Goal: Task Accomplishment & Management: Manage account settings

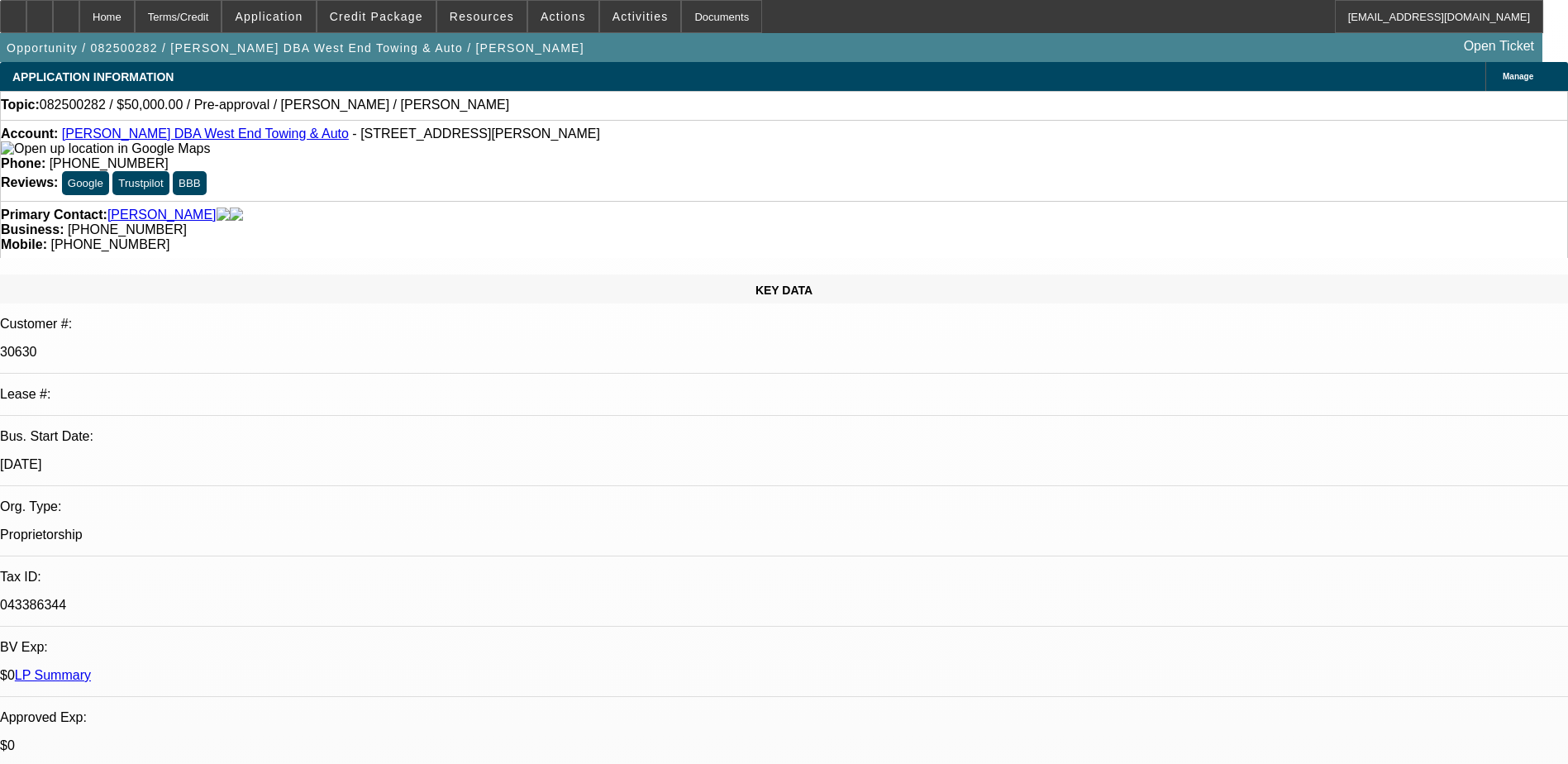
select select "0"
select select "6"
select select "0"
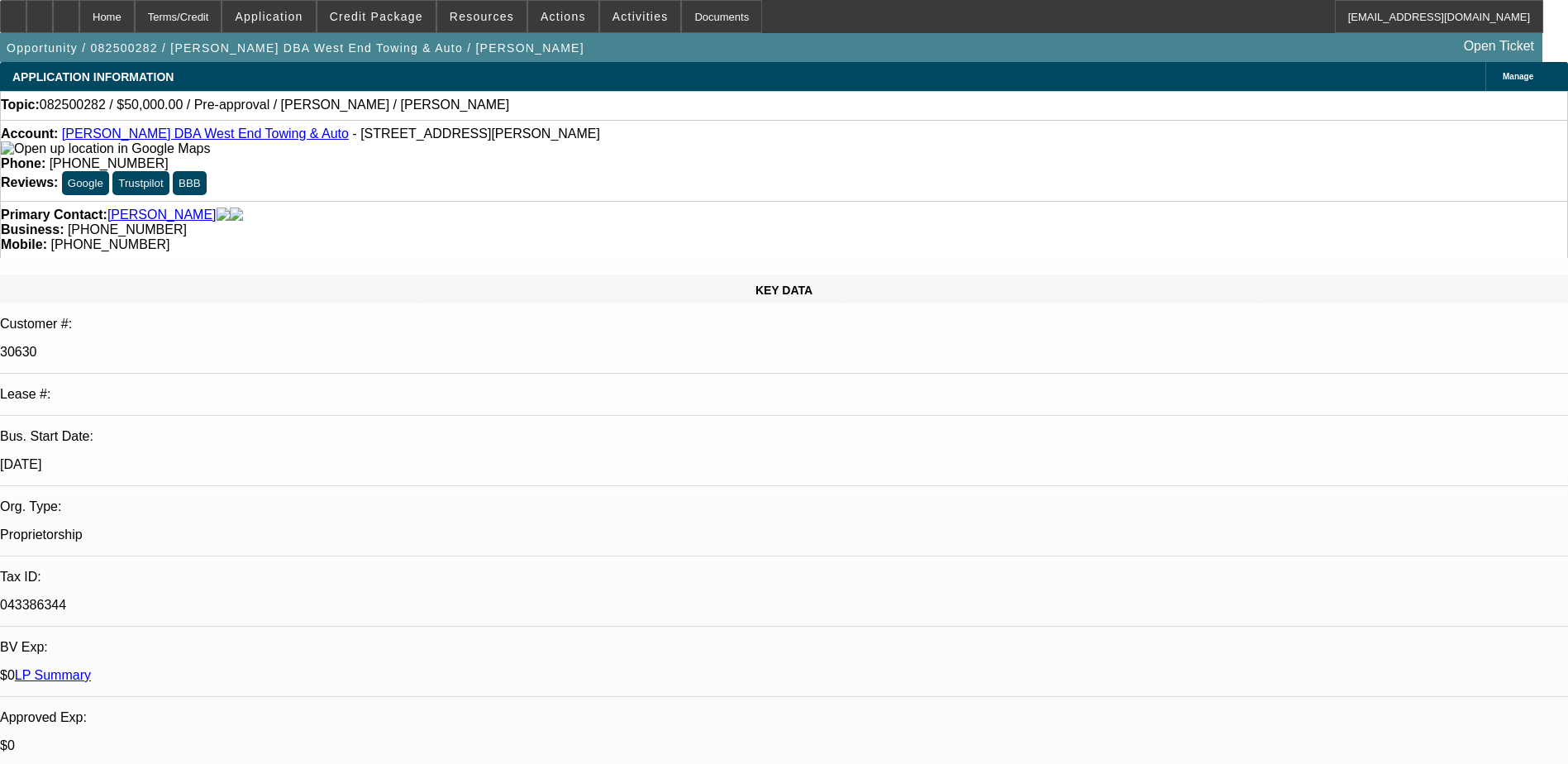
select select "2"
select select "0.1"
select select "4"
select select "0"
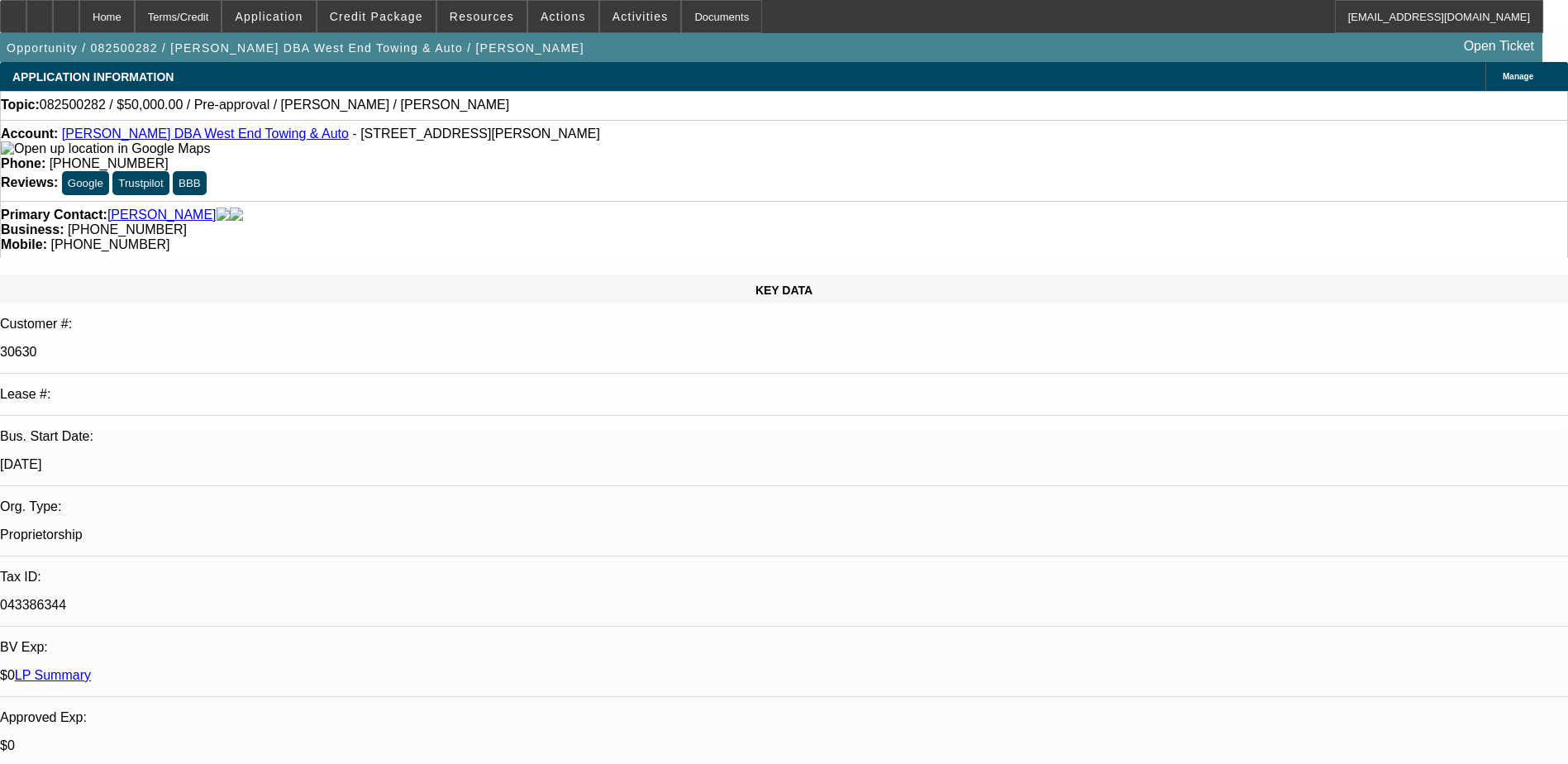
select select "2"
select select "0.1"
select select "4"
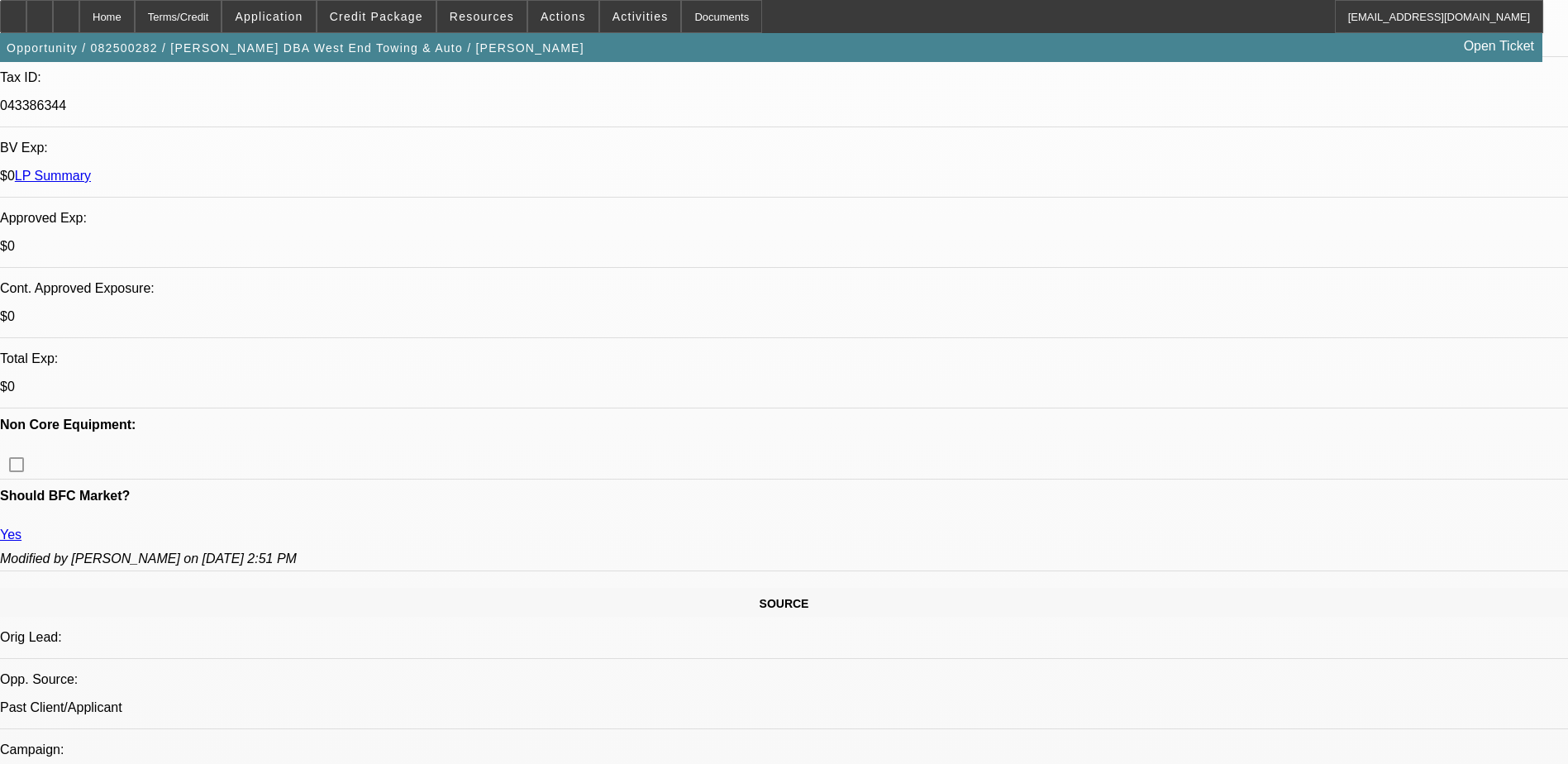
scroll to position [579, 0]
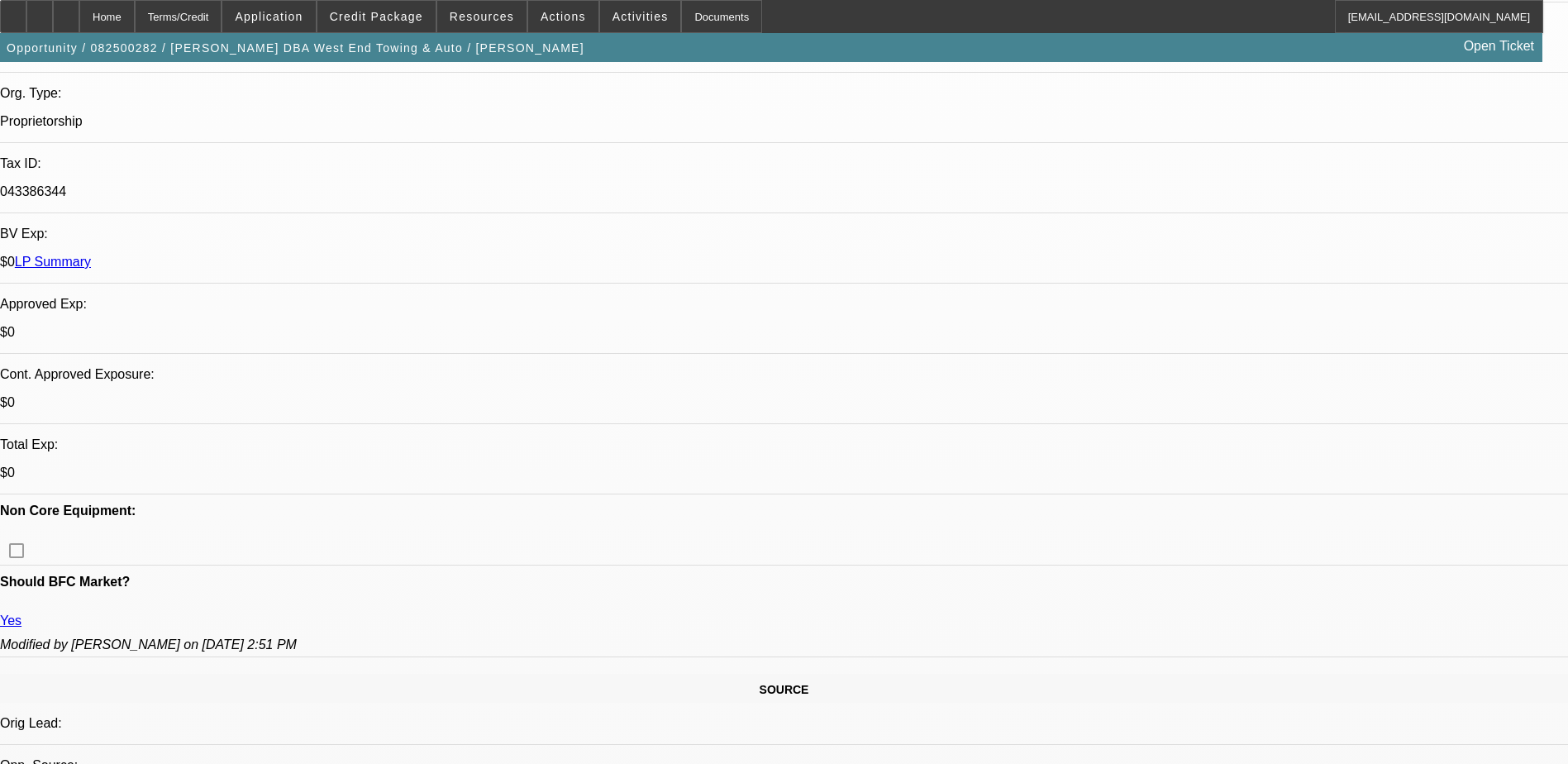
scroll to position [83, 0]
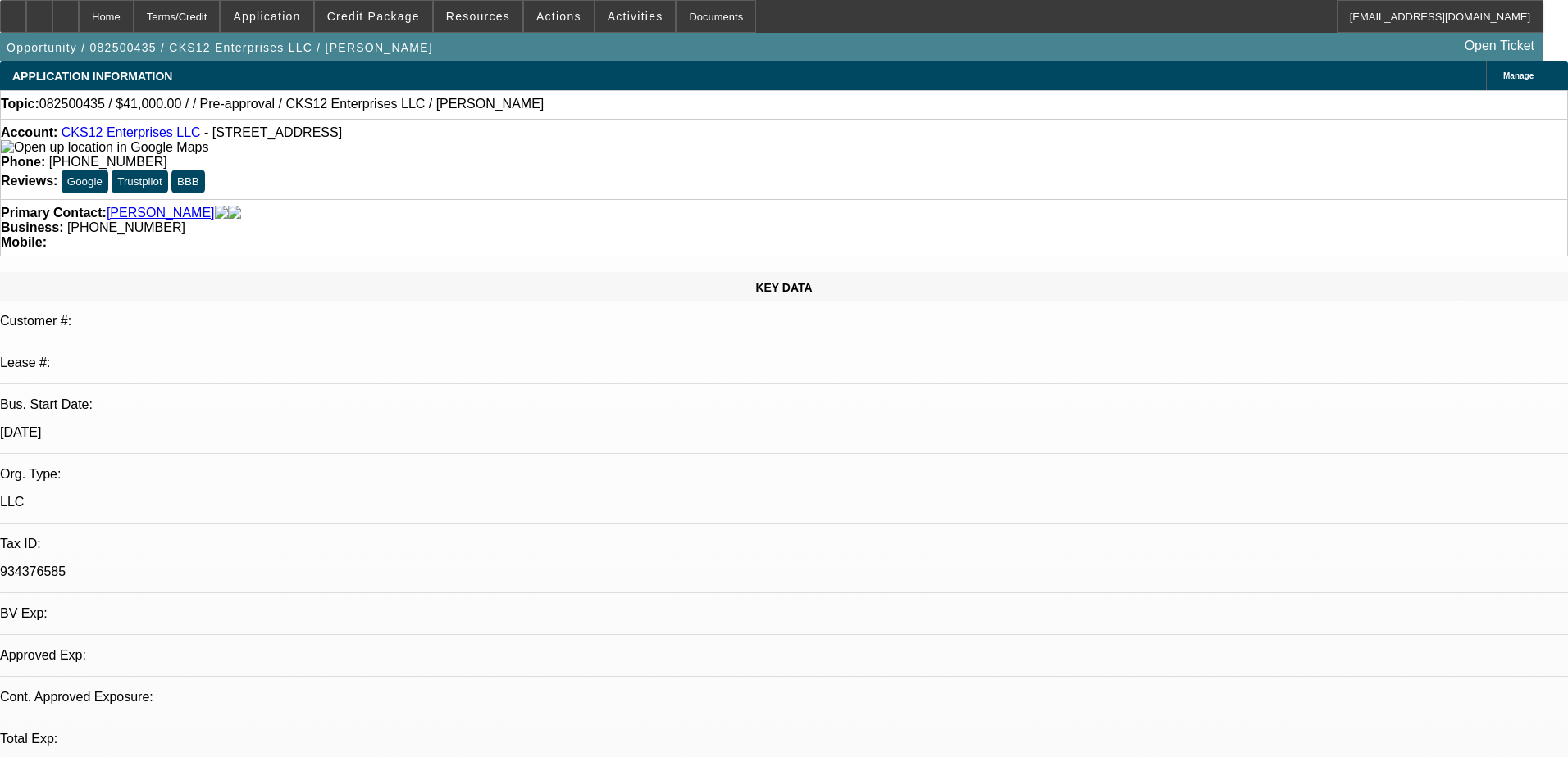
select select "0"
select select "2"
select select "0.1"
select select "4"
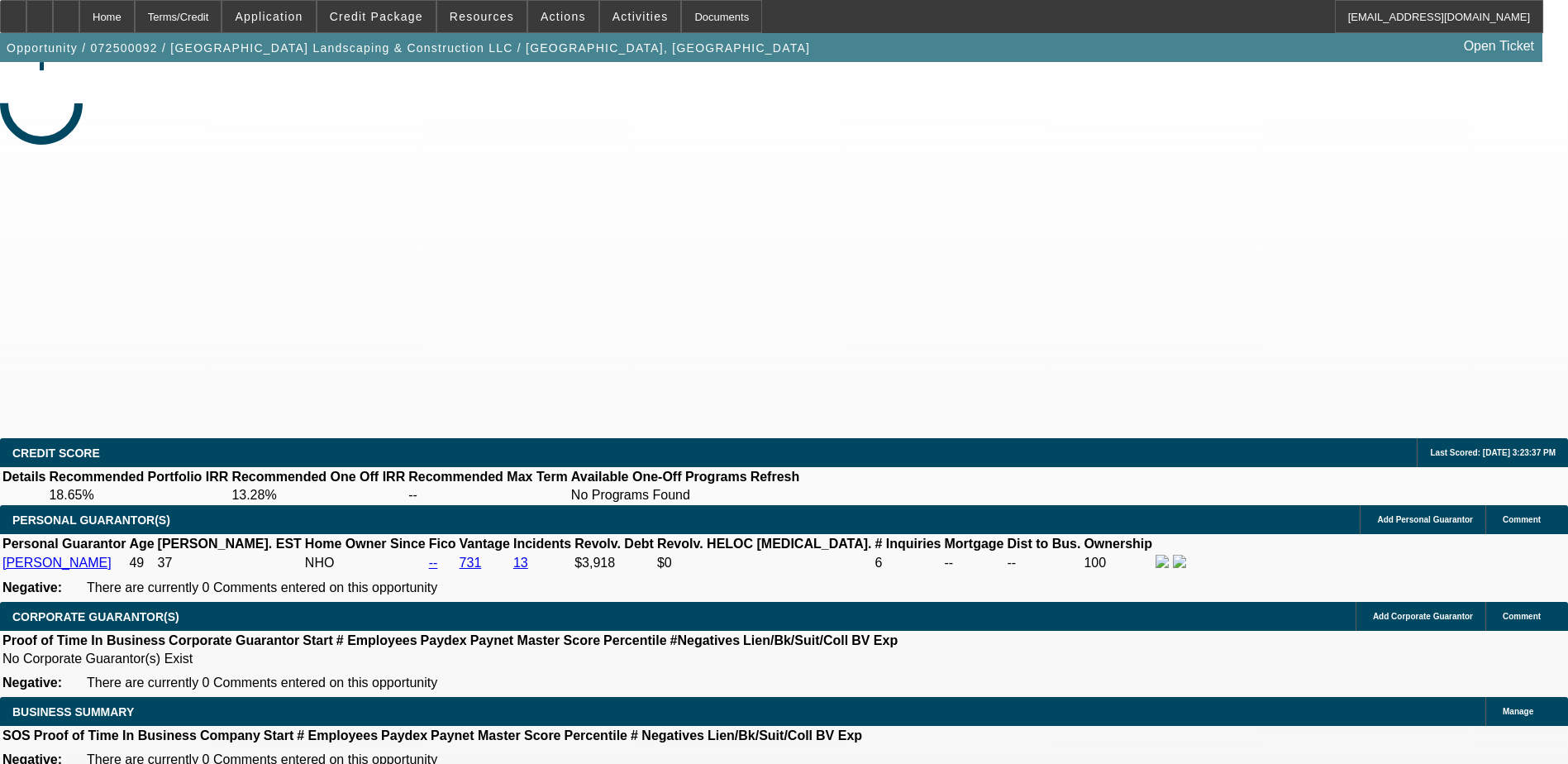
select select "0"
select select "1"
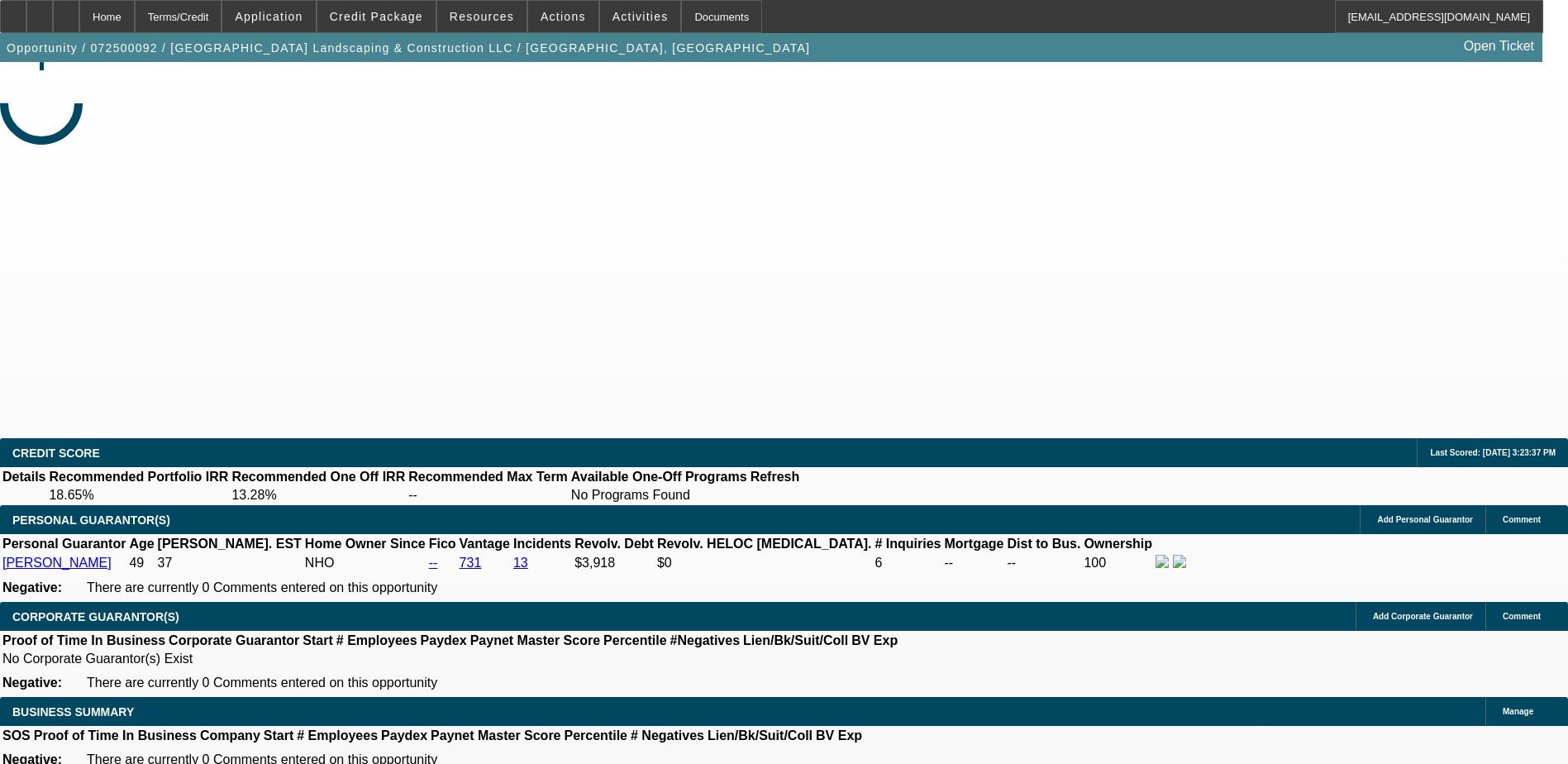
select select "6"
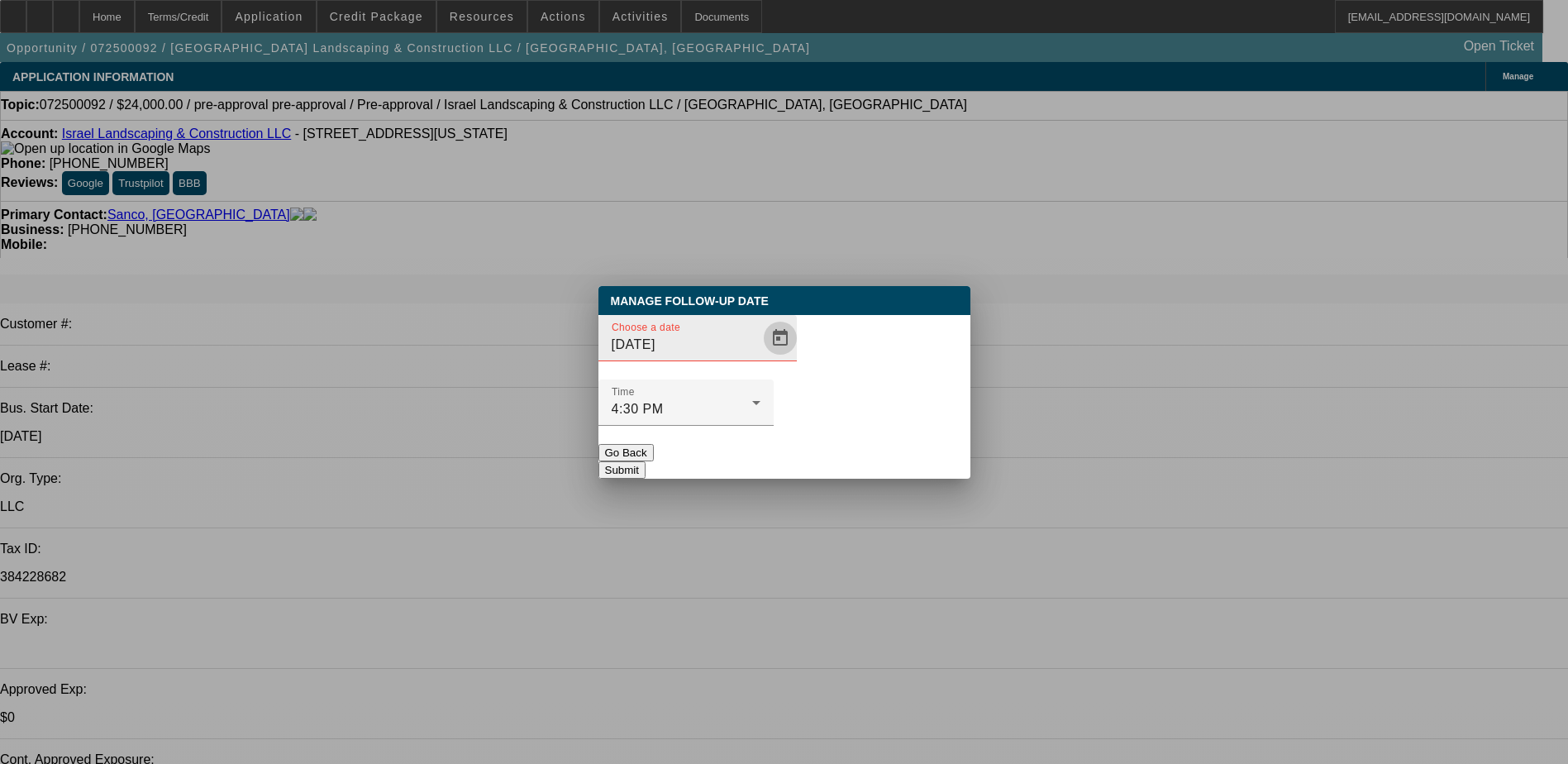
click at [760, 358] on span "Open calendar" at bounding box center [779, 337] width 39 height 39
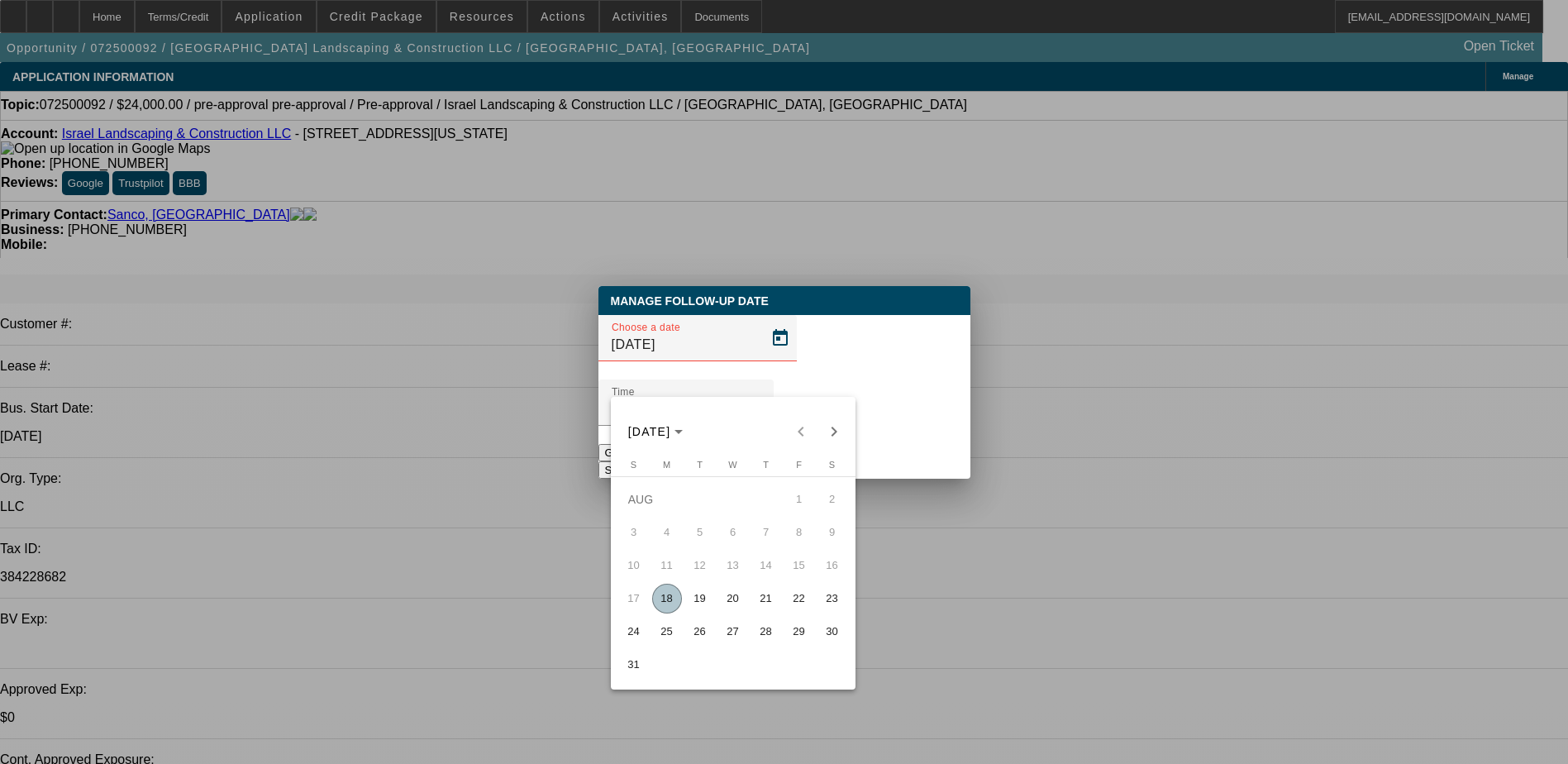
click at [665, 608] on span "18" at bounding box center [667, 599] width 30 height 30
type input "8/18/2025"
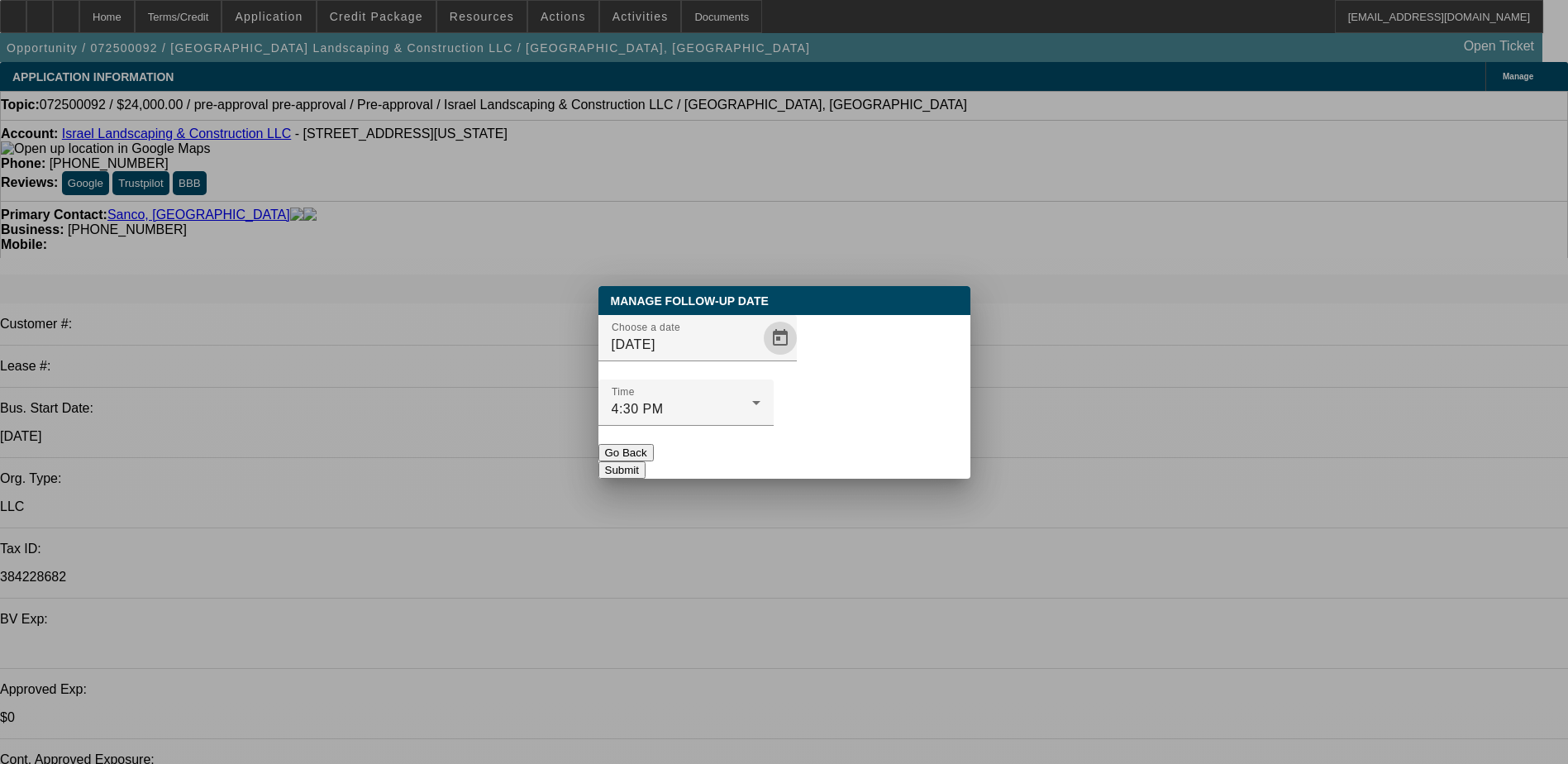
click at [646, 461] on button "Submit" at bounding box center [622, 469] width 47 height 18
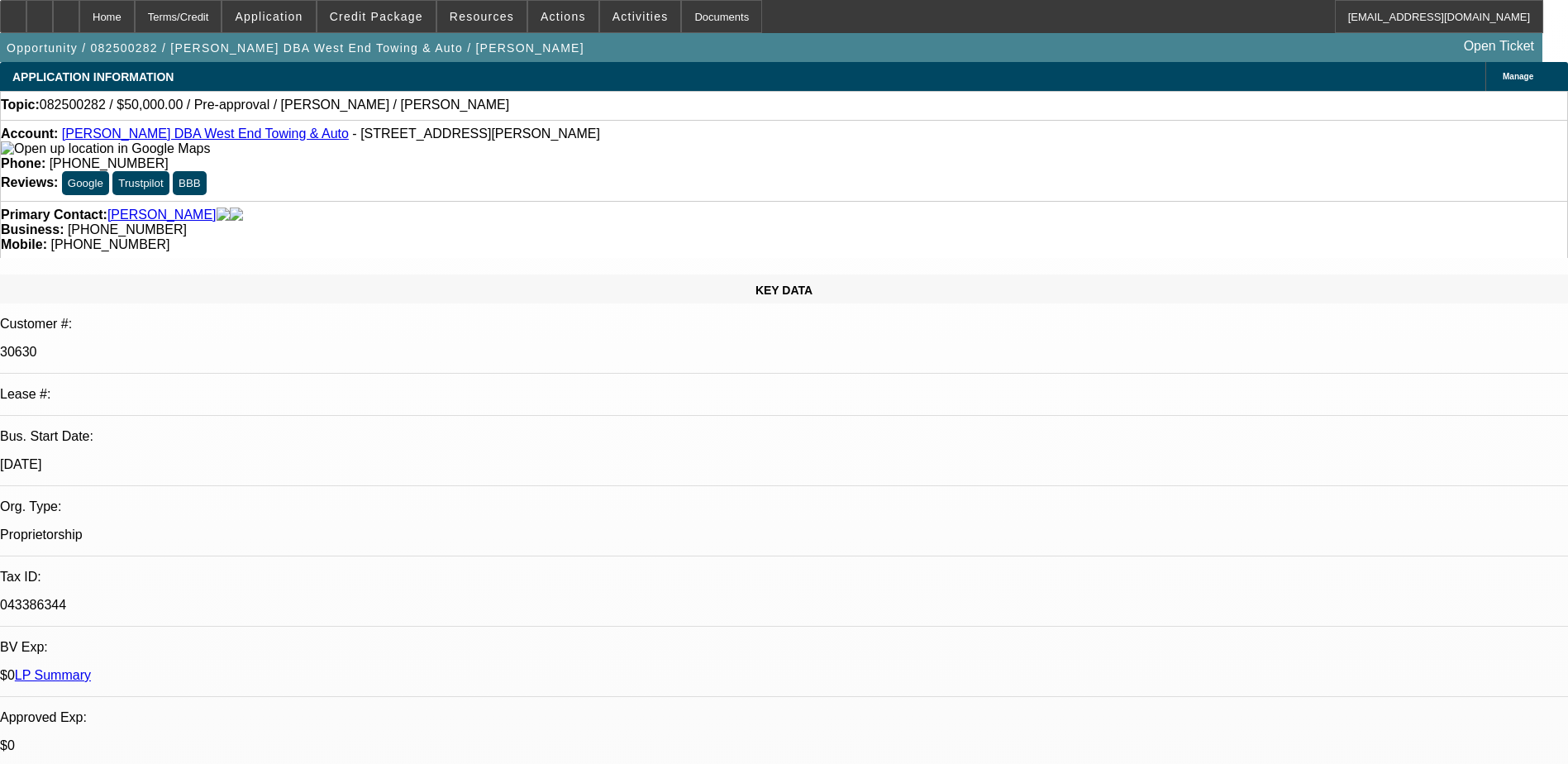
select select "0"
select select "2"
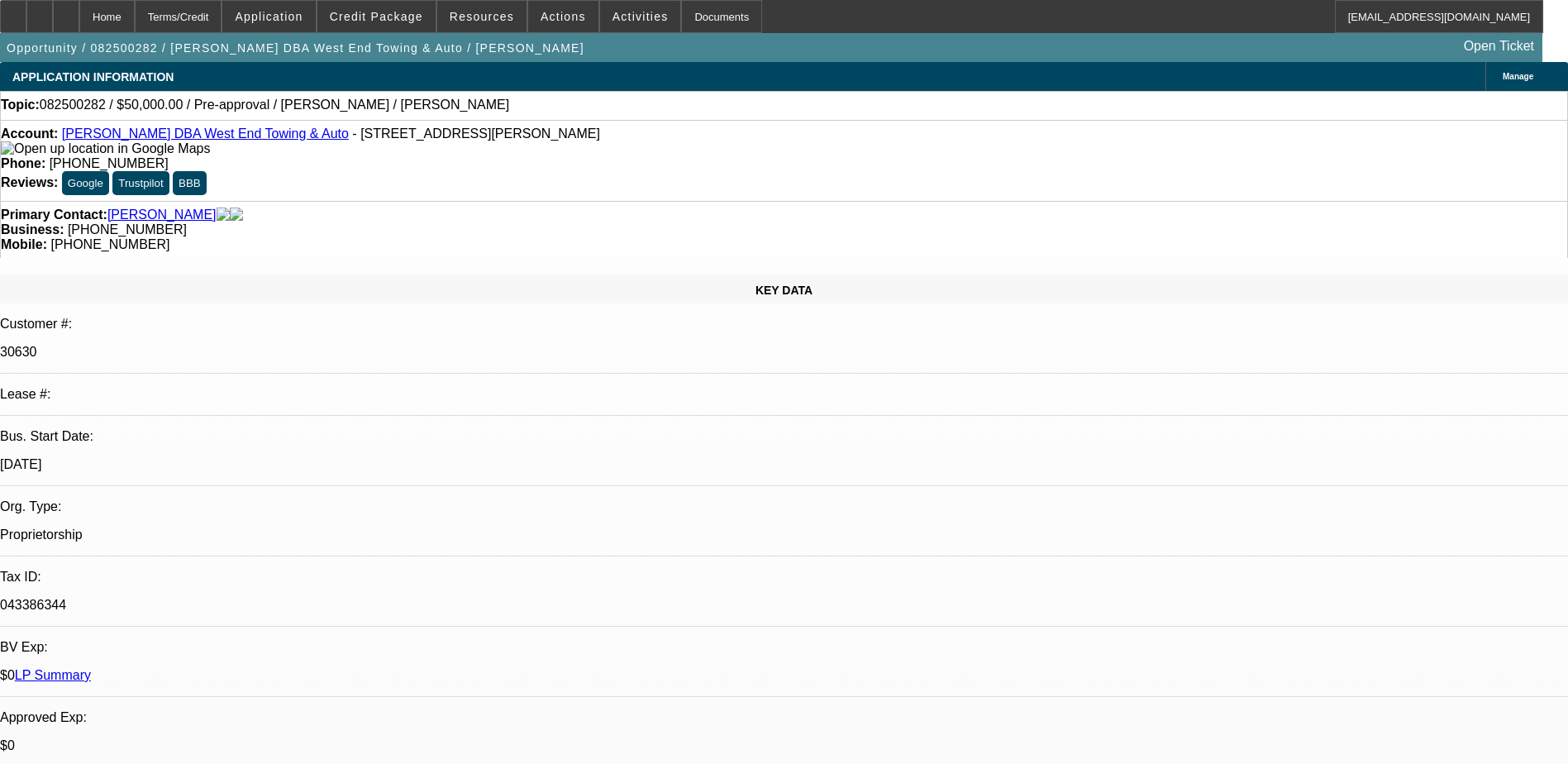
select select "0.1"
select select "0"
select select "2"
select select "0.1"
select select "1"
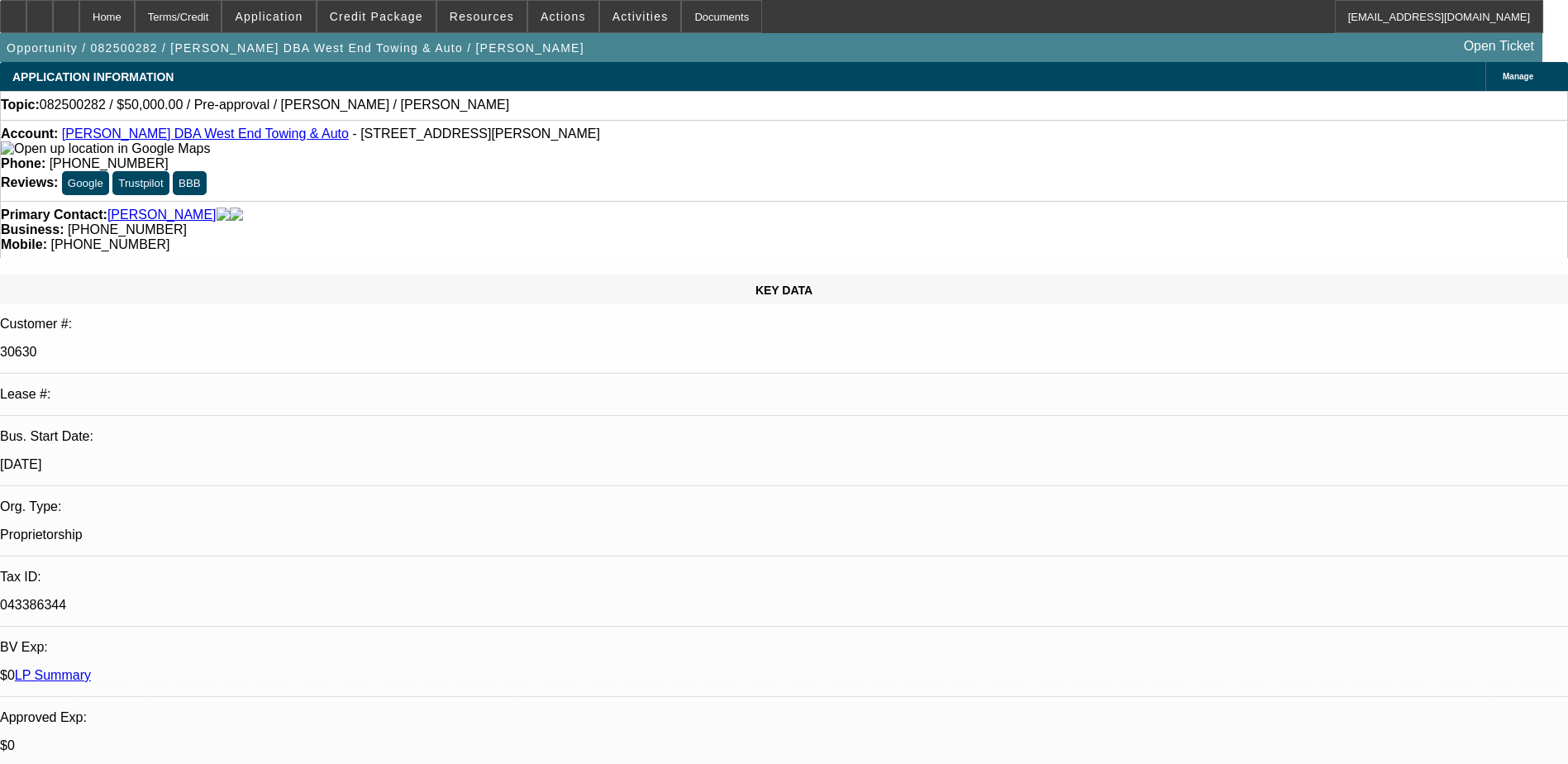
select select "1"
select select "6"
select select "1"
select select "2"
select select "4"
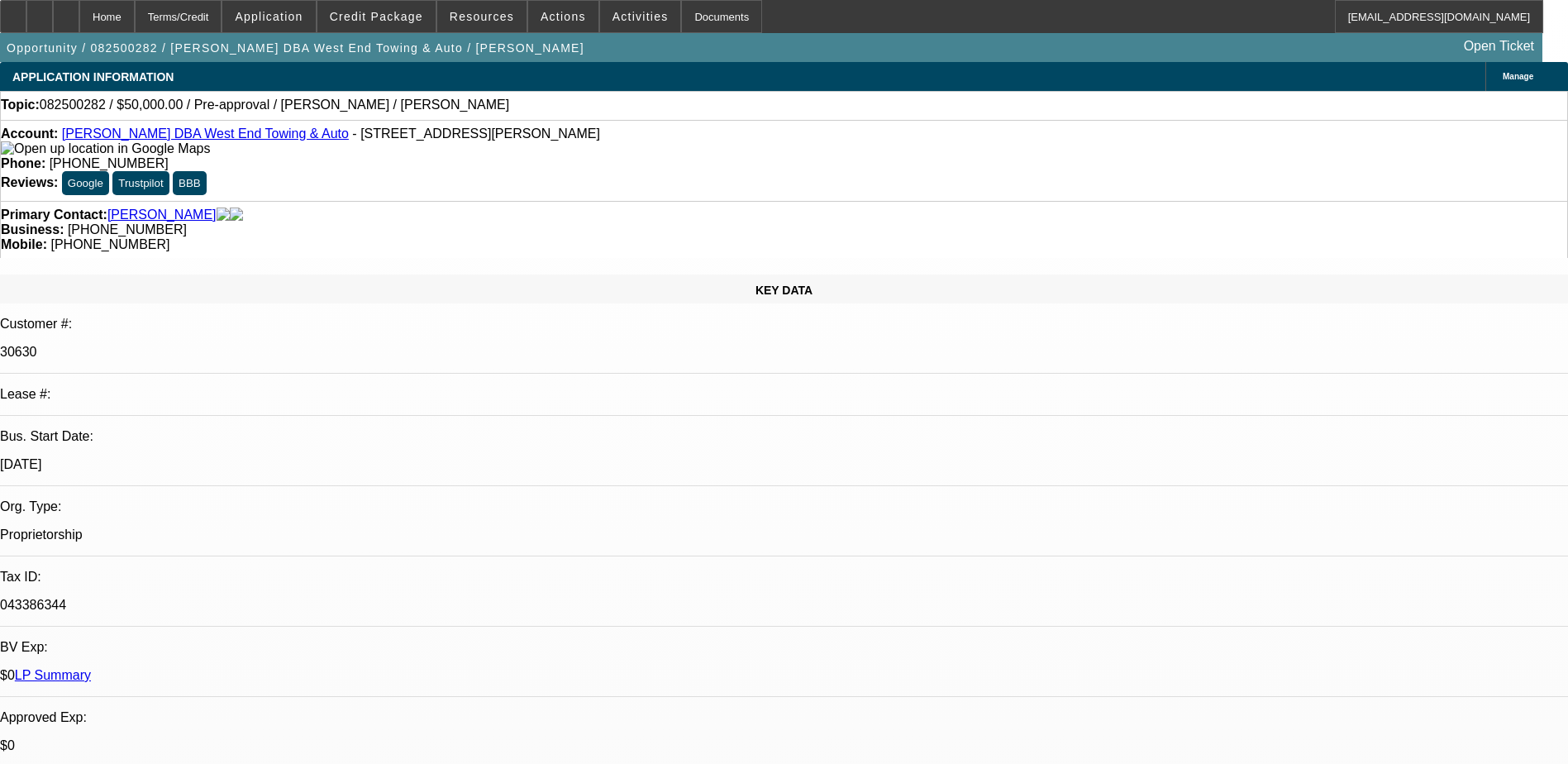
select select "1"
select select "2"
select select "4"
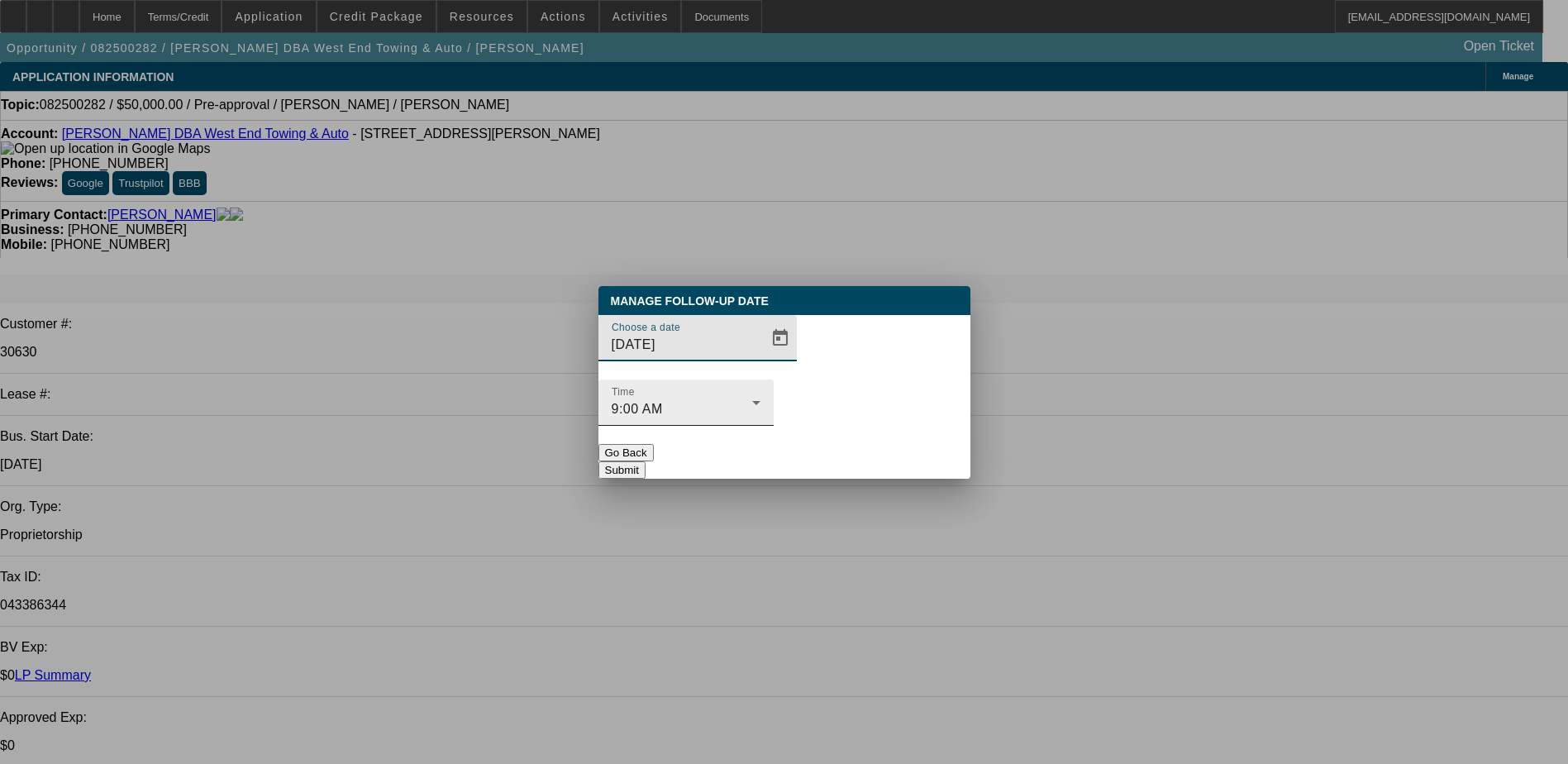
click at [752, 399] on div "9:00 AM" at bounding box center [682, 409] width 140 height 20
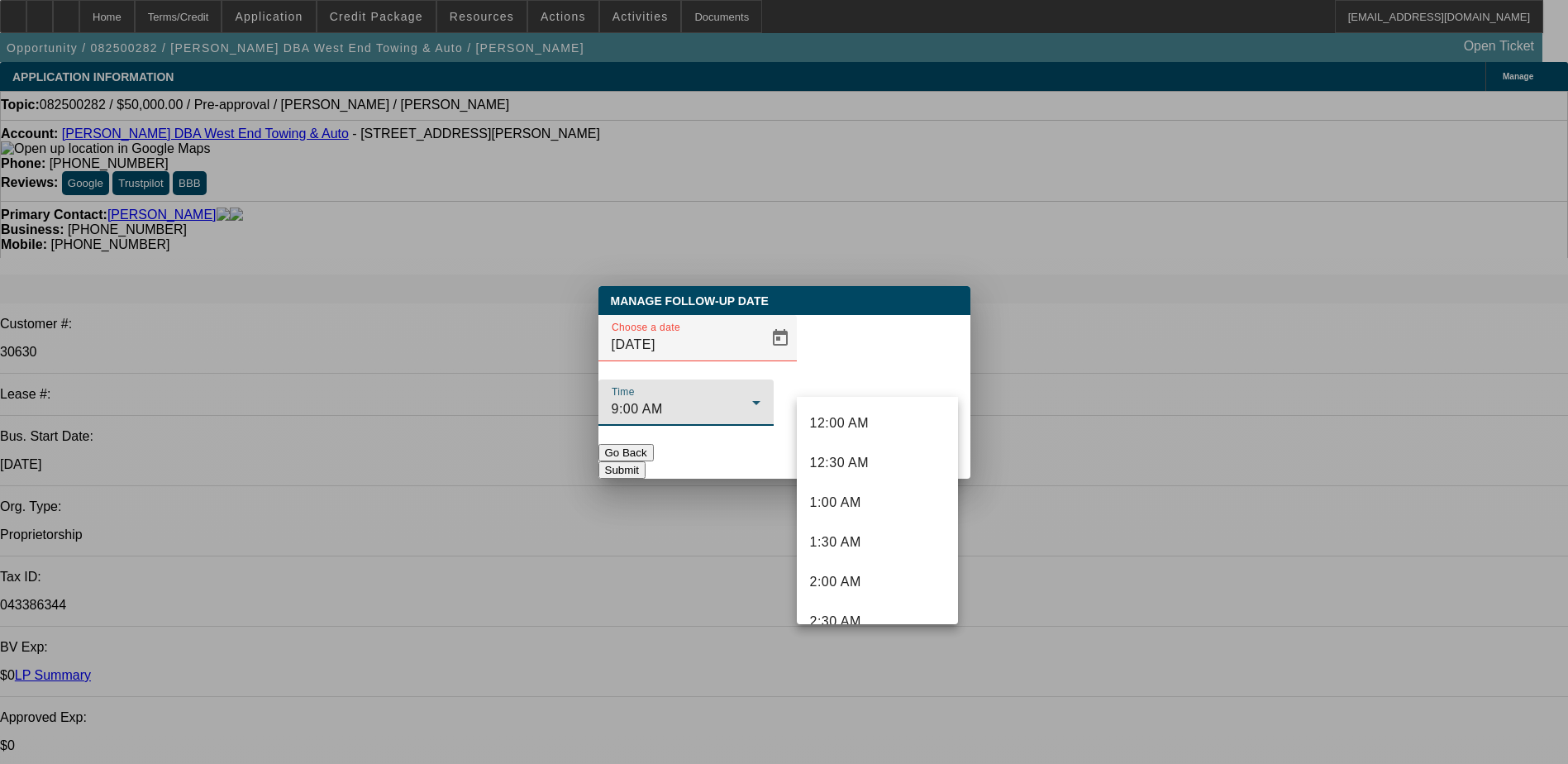
scroll to position [533, 0]
click at [756, 369] on div at bounding box center [784, 382] width 1568 height 764
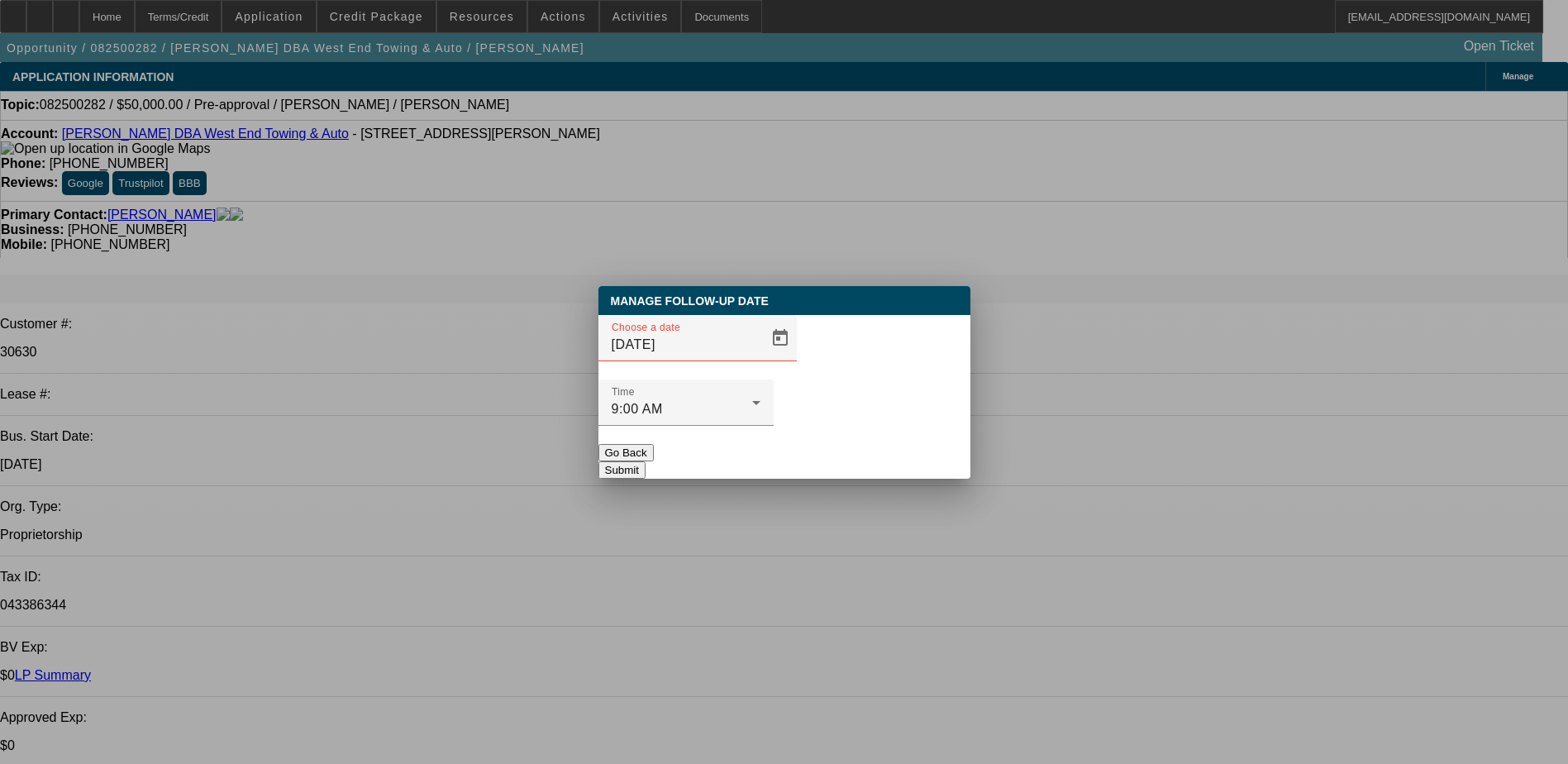
click at [760, 358] on span "Open calendar" at bounding box center [779, 337] width 39 height 39
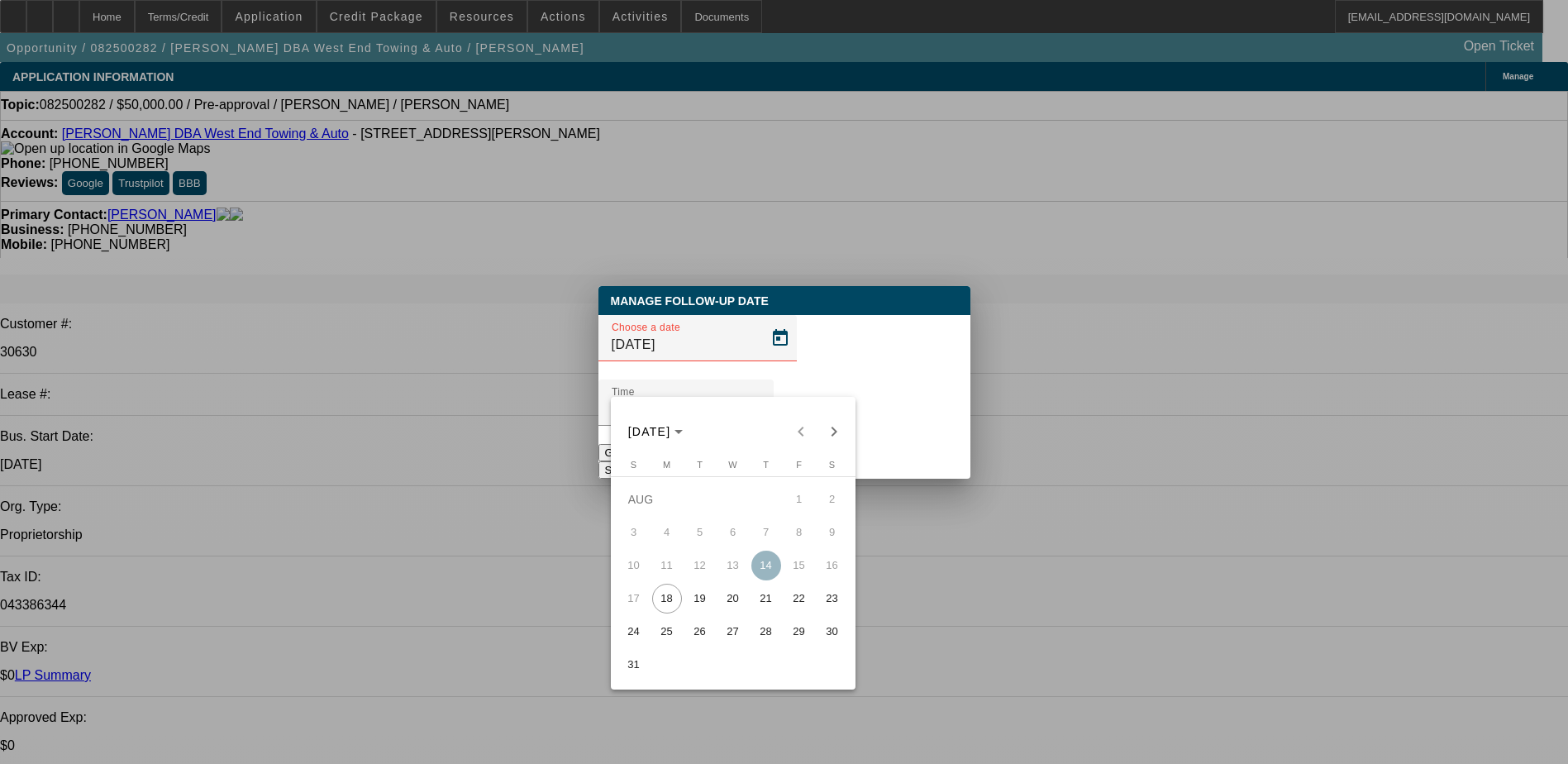
click at [725, 606] on span "20" at bounding box center [733, 599] width 30 height 30
type input "8/20/2025"
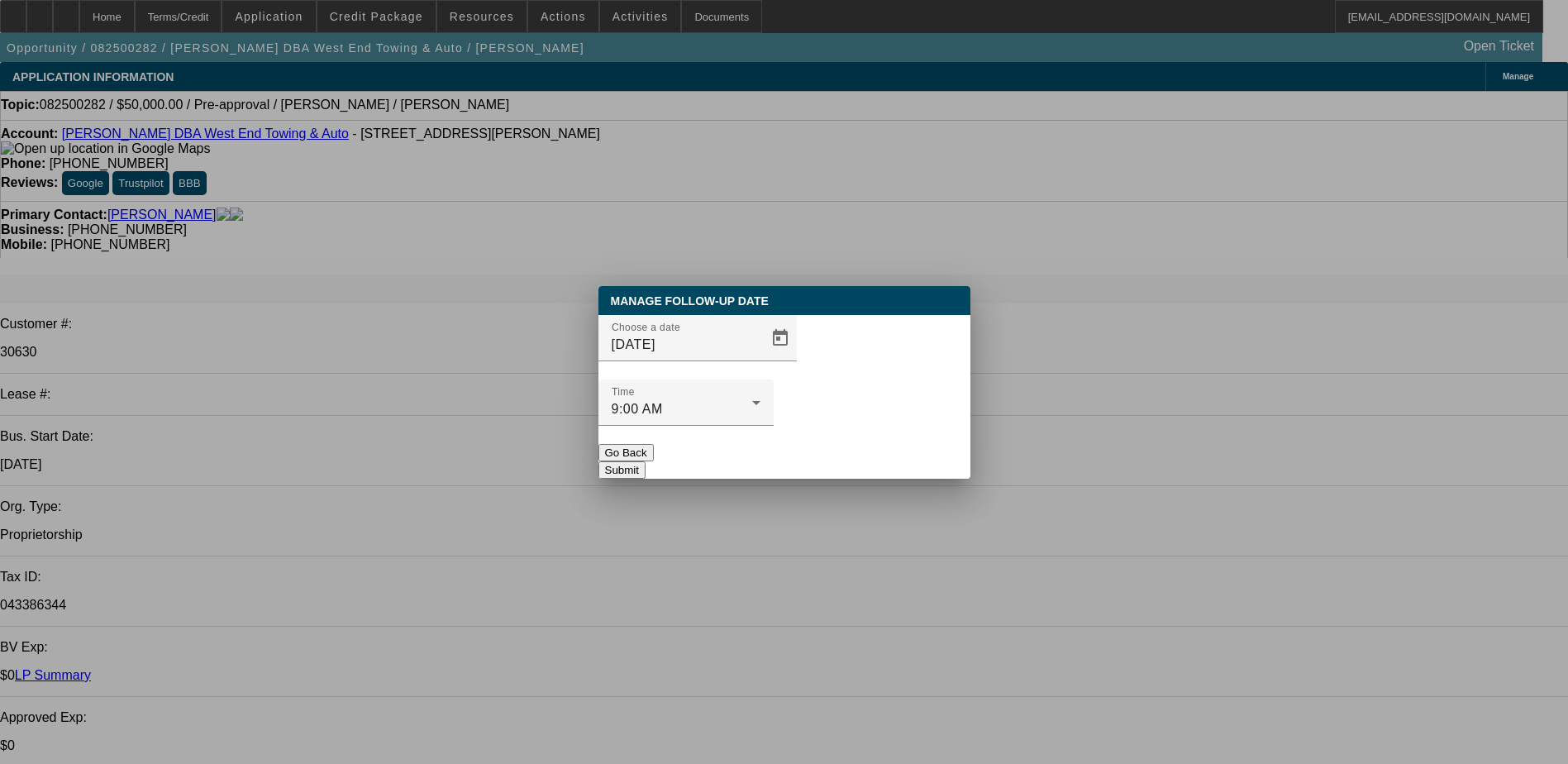
click at [646, 461] on button "Submit" at bounding box center [622, 469] width 47 height 18
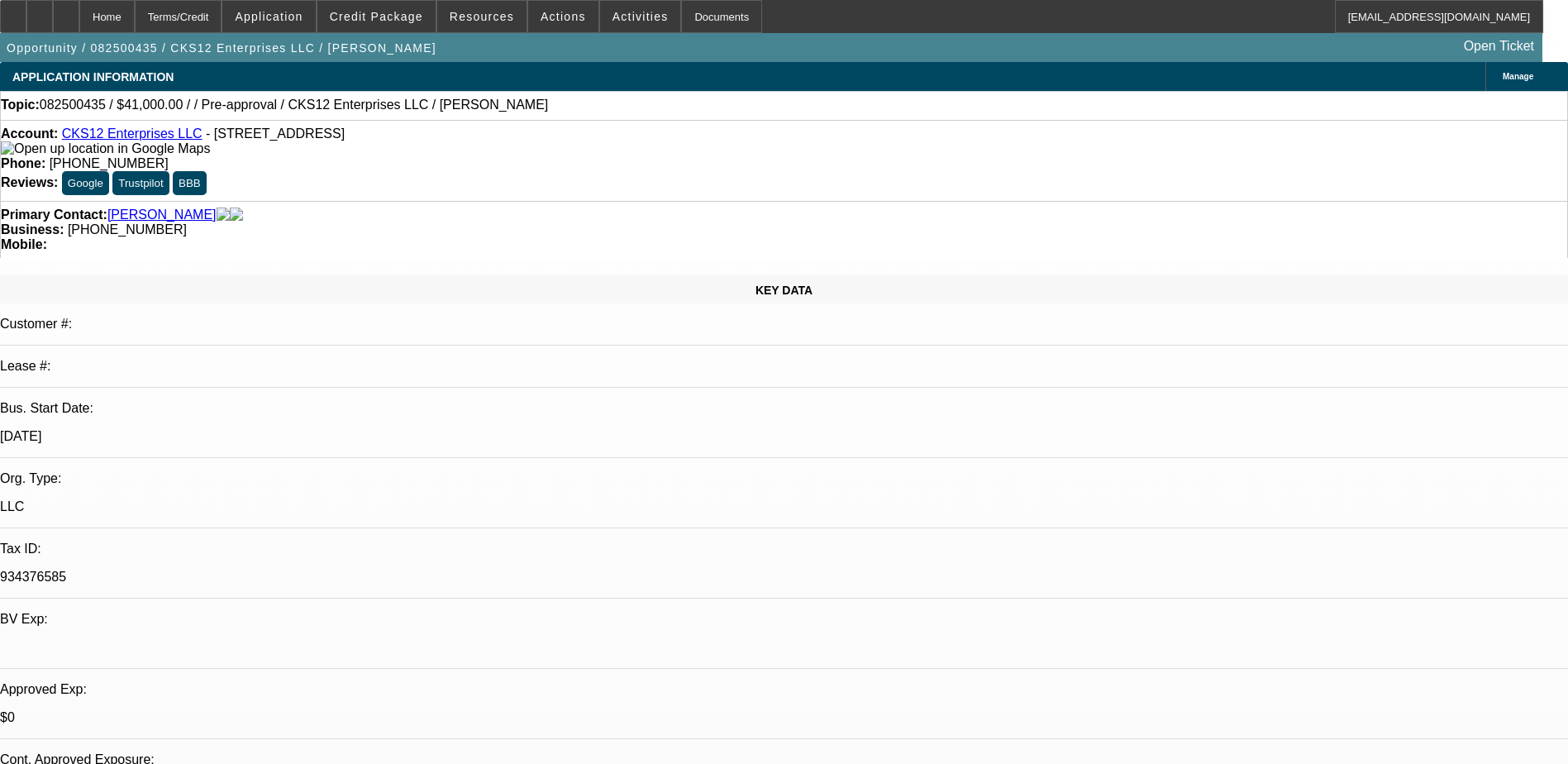
select select "0"
select select "2"
select select "0.1"
select select "4"
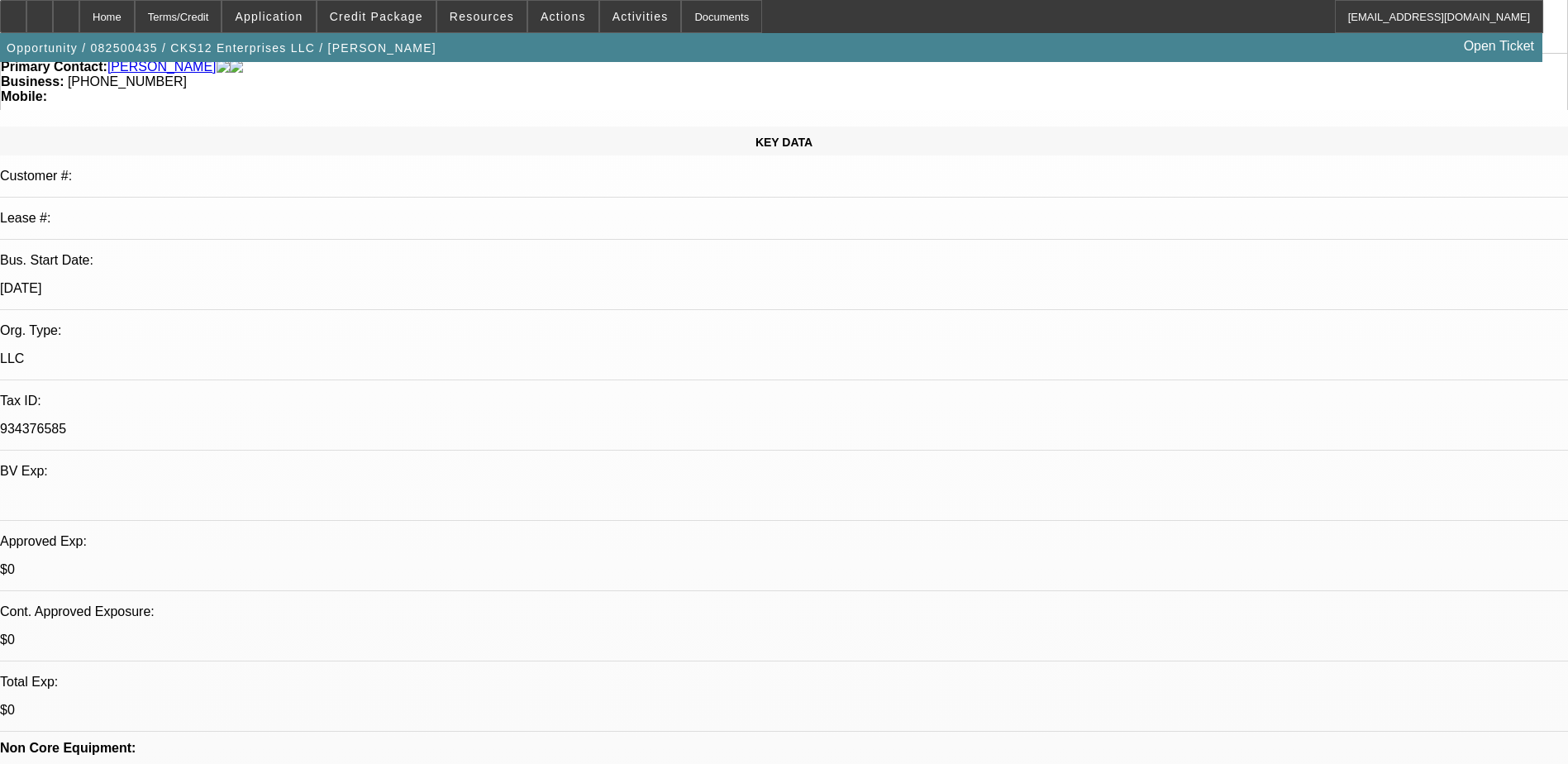
scroll to position [166, 0]
